Goal: Navigation & Orientation: Go to known website

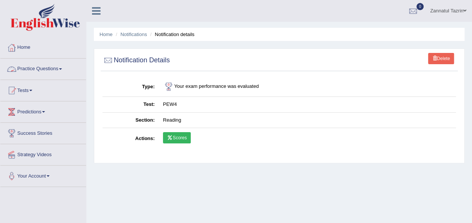
click at [57, 68] on link "Practice Questions" at bounding box center [43, 68] width 86 height 19
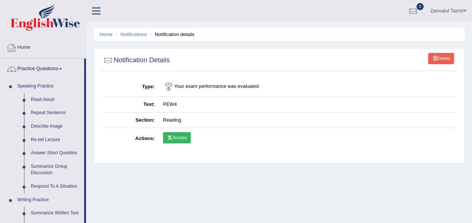
click at [23, 48] on link "Home" at bounding box center [43, 46] width 86 height 19
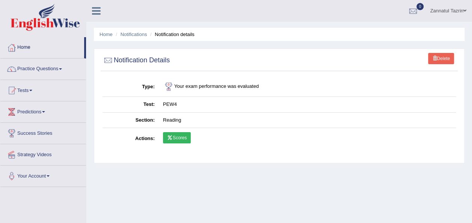
click at [23, 48] on link "Home" at bounding box center [42, 46] width 84 height 19
